Goal: Transaction & Acquisition: Book appointment/travel/reservation

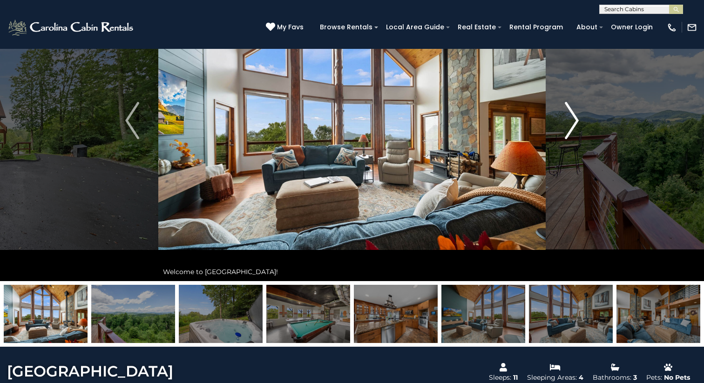
scroll to position [66, 0]
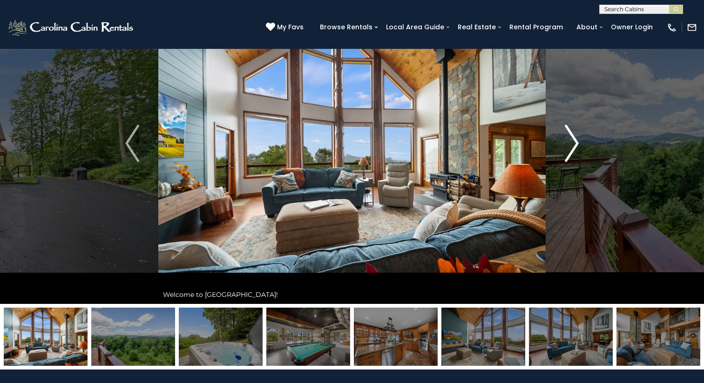
click at [573, 146] on img "Next" at bounding box center [572, 143] width 14 height 37
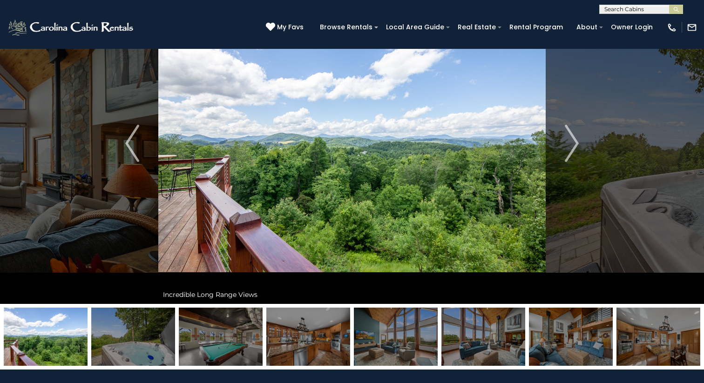
click at [329, 342] on img at bounding box center [308, 337] width 84 height 58
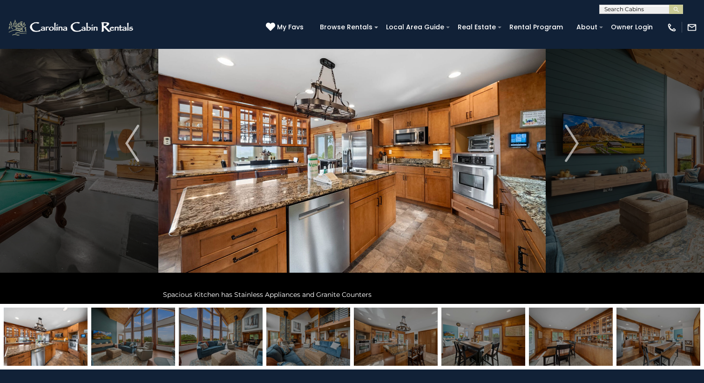
click at [326, 342] on img at bounding box center [308, 337] width 84 height 58
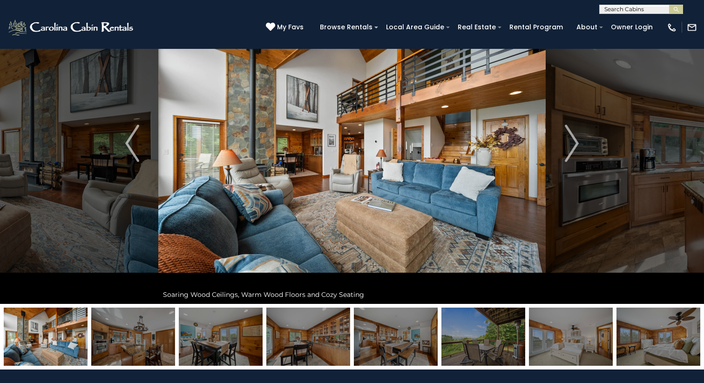
click at [326, 342] on img at bounding box center [308, 337] width 84 height 58
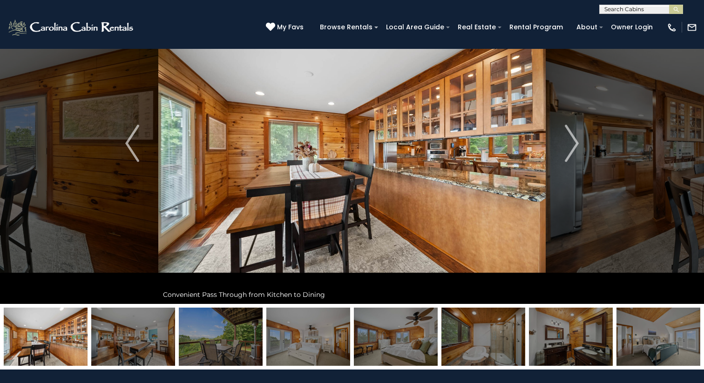
click at [326, 342] on img at bounding box center [308, 337] width 84 height 58
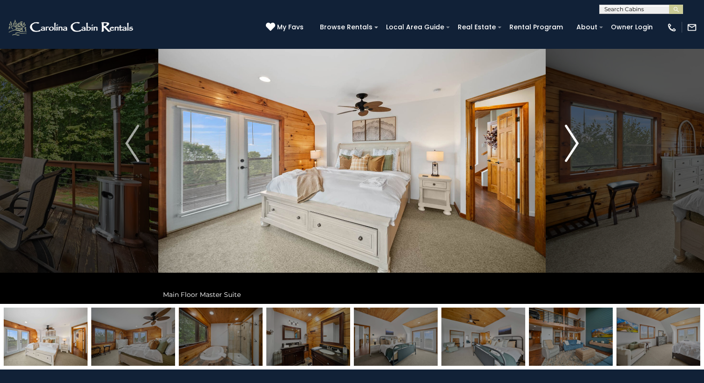
click at [572, 148] on img "Next" at bounding box center [572, 143] width 14 height 37
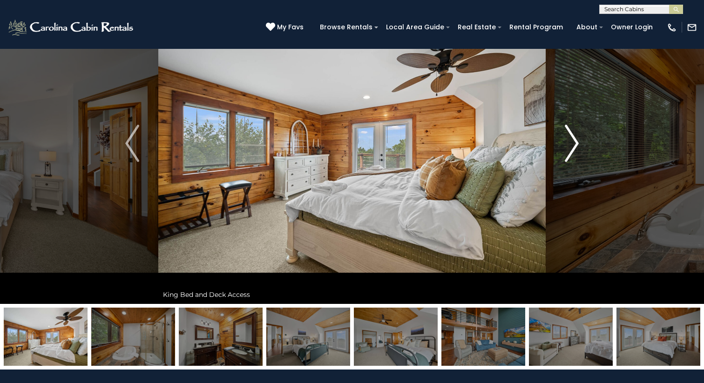
click at [572, 148] on img "Next" at bounding box center [572, 143] width 14 height 37
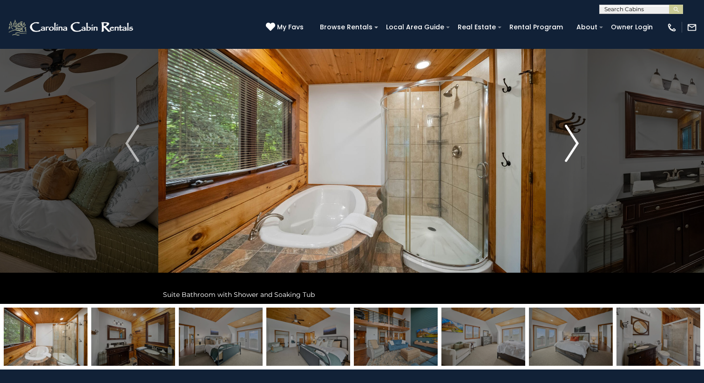
click at [572, 148] on img "Next" at bounding box center [572, 143] width 14 height 37
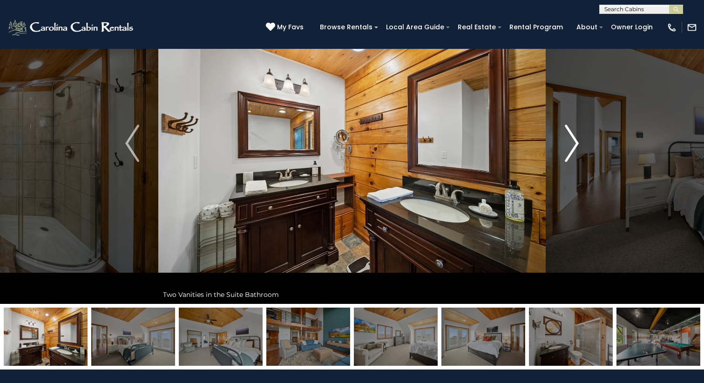
click at [572, 148] on img "Next" at bounding box center [572, 143] width 14 height 37
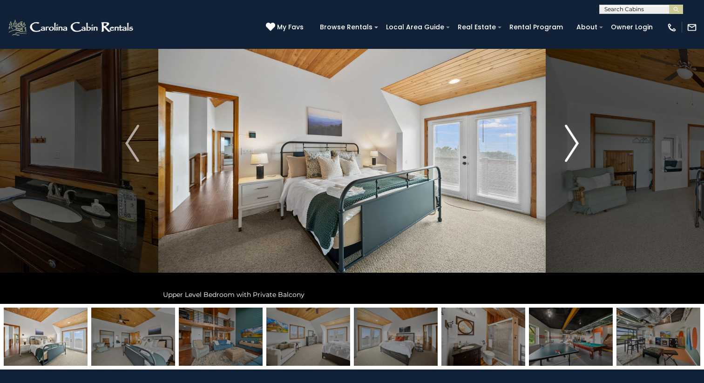
click at [573, 143] on img "Next" at bounding box center [572, 143] width 14 height 37
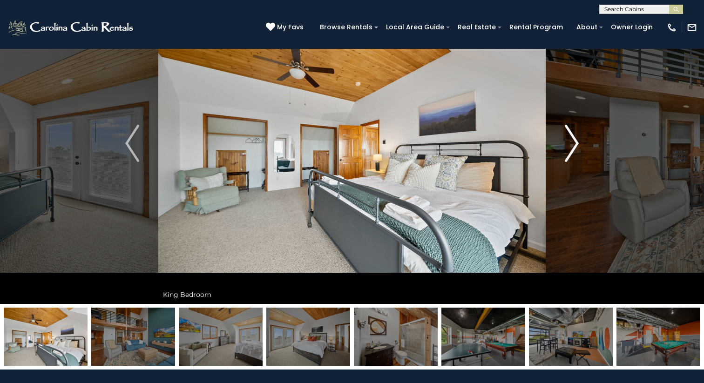
click at [573, 143] on img "Next" at bounding box center [572, 143] width 14 height 37
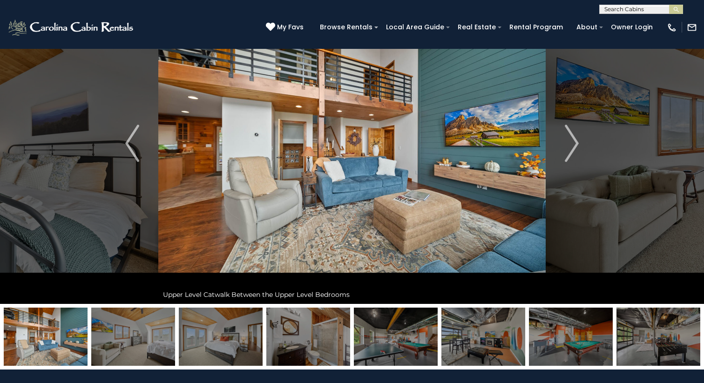
click at [630, 338] on img at bounding box center [659, 337] width 84 height 58
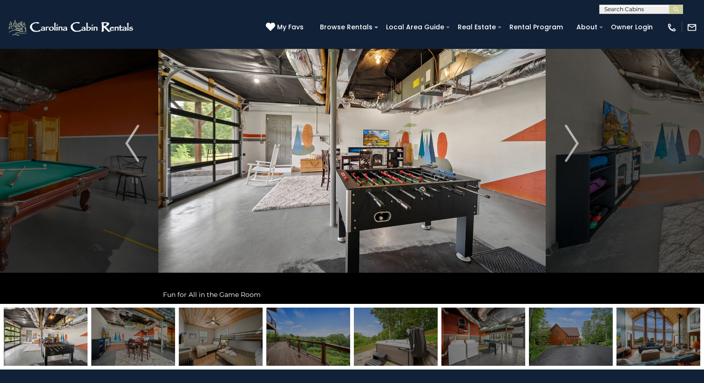
click at [449, 337] on img at bounding box center [484, 337] width 84 height 58
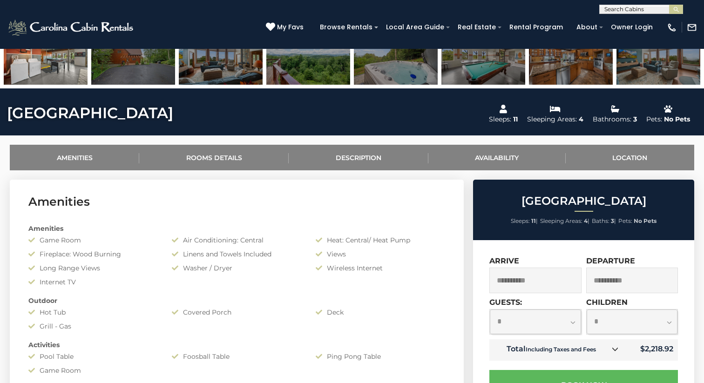
scroll to position [358, 0]
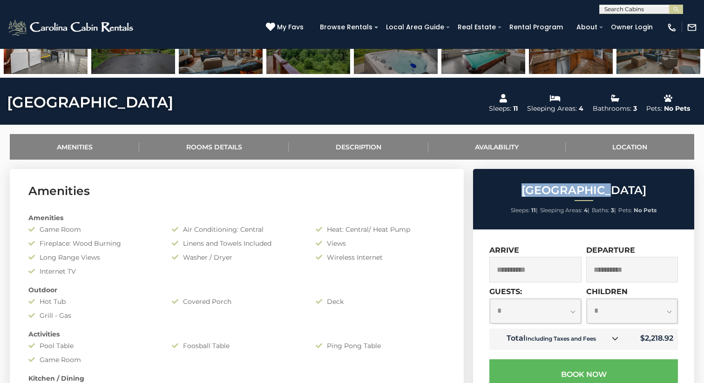
drag, startPoint x: 538, startPoint y: 186, endPoint x: 621, endPoint y: 185, distance: 82.9
click at [620, 185] on h2 "[GEOGRAPHIC_DATA]" at bounding box center [584, 190] width 217 height 12
click at [625, 144] on link "Location" at bounding box center [630, 147] width 129 height 26
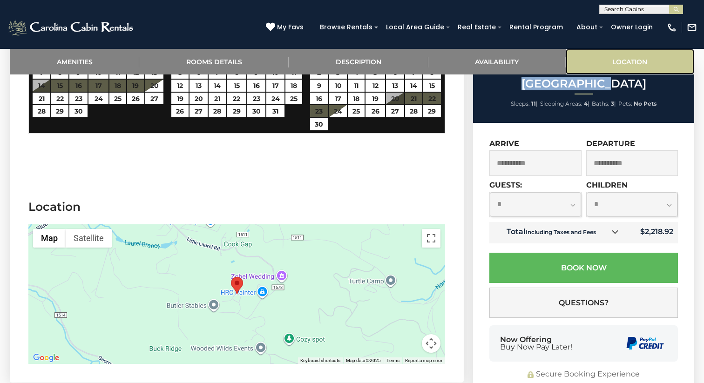
scroll to position [1761, 0]
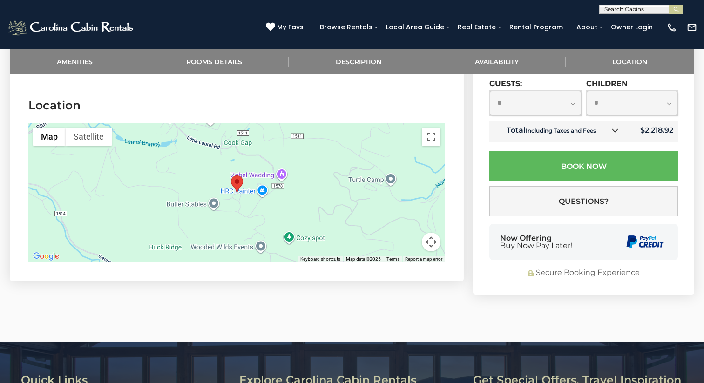
click at [246, 190] on div at bounding box center [236, 193] width 417 height 140
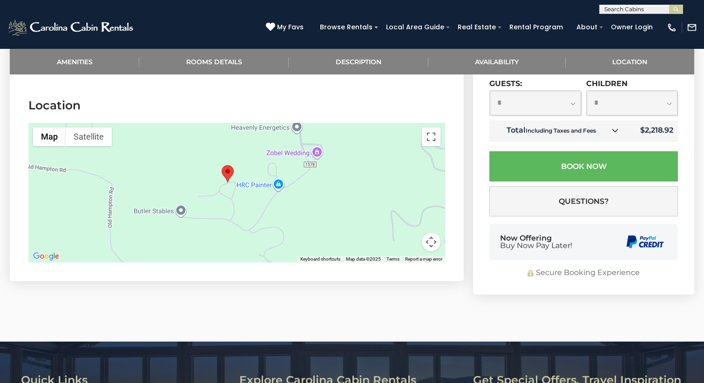
click at [228, 181] on div at bounding box center [236, 193] width 417 height 140
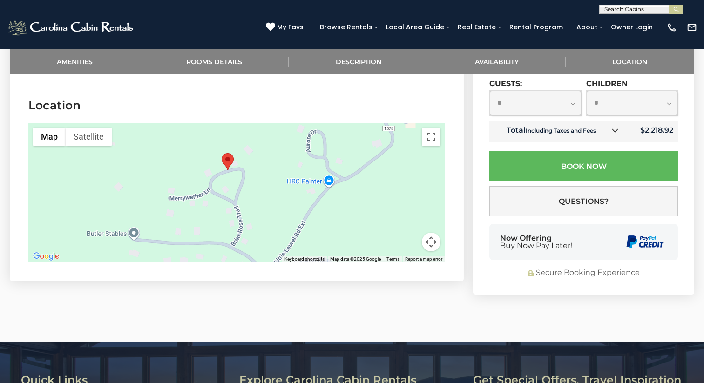
click at [229, 171] on div at bounding box center [236, 193] width 417 height 140
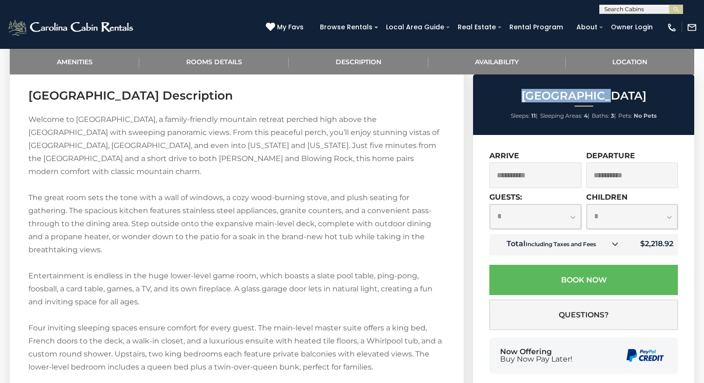
scroll to position [1019, 0]
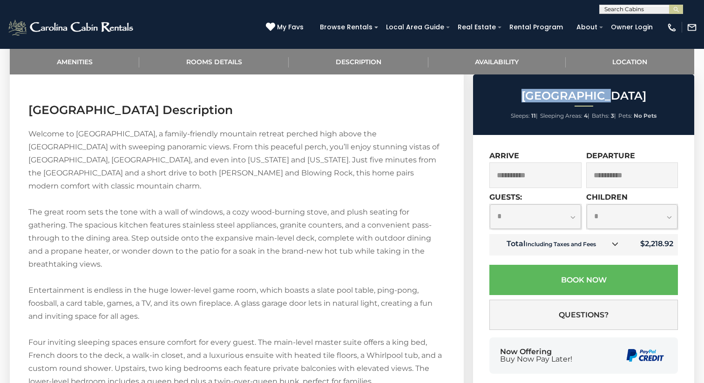
click at [550, 218] on select "**********" at bounding box center [535, 217] width 91 height 25
click at [490, 205] on select "**********" at bounding box center [535, 217] width 91 height 25
click at [543, 215] on select "**********" at bounding box center [535, 217] width 91 height 25
select select "*"
click at [490, 205] on select "**********" at bounding box center [535, 217] width 91 height 25
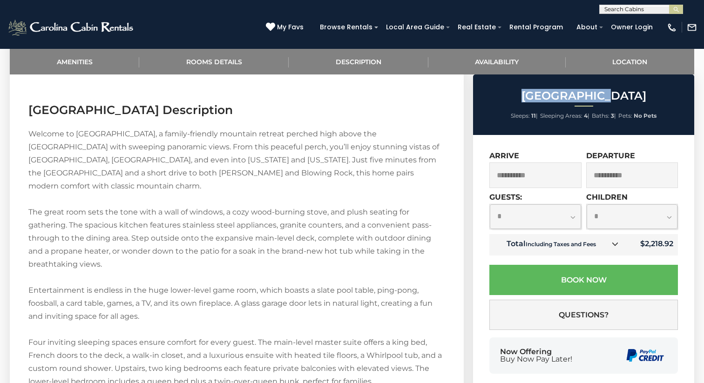
click at [628, 221] on select "**********" at bounding box center [632, 217] width 91 height 25
select select "*"
click at [587, 205] on select "**********" at bounding box center [632, 217] width 91 height 25
click at [614, 244] on icon at bounding box center [615, 244] width 7 height 7
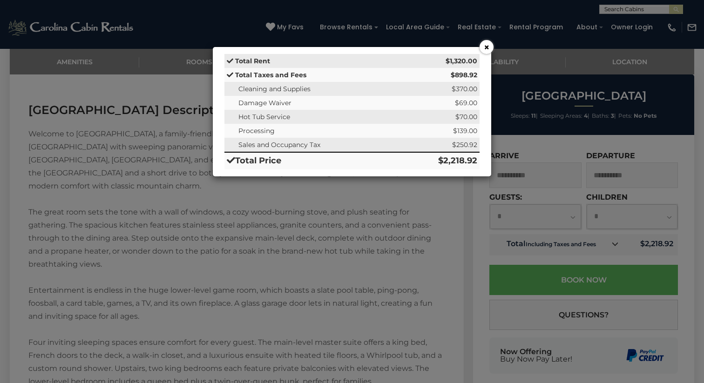
click at [491, 48] on button "×" at bounding box center [487, 47] width 14 height 14
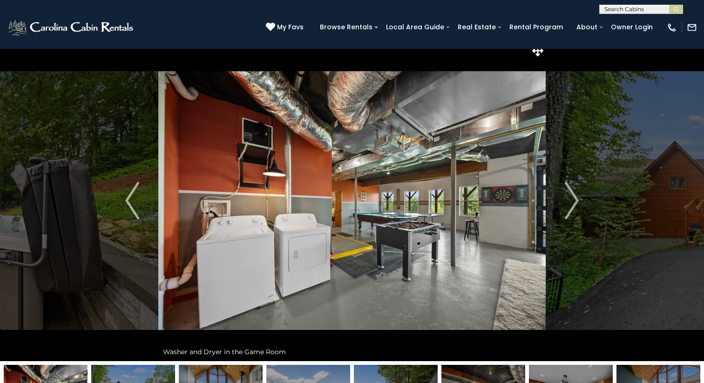
scroll to position [7, 0]
